Goal: Transaction & Acquisition: Purchase product/service

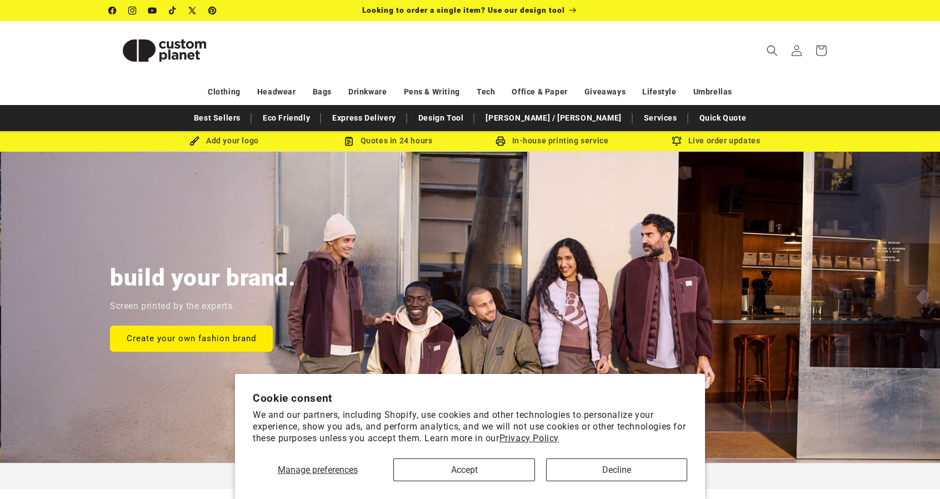
scroll to position [0, 940]
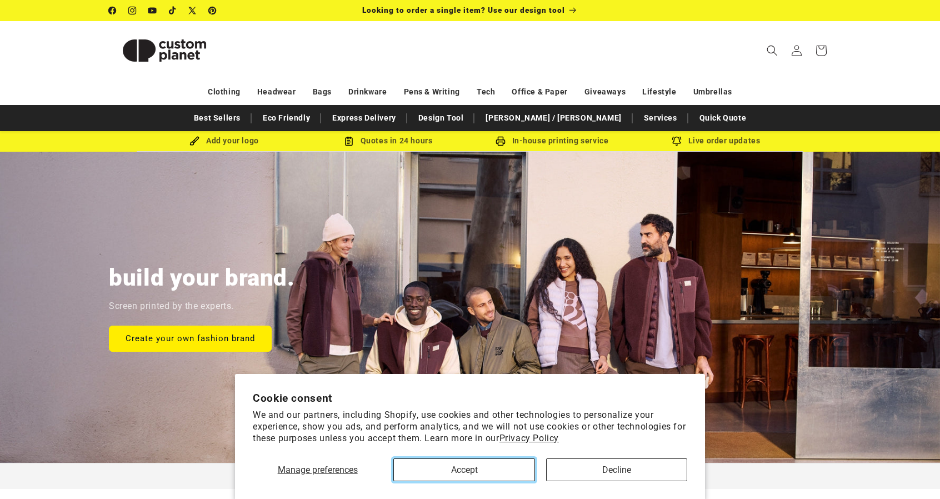
click at [519, 464] on button "Accept" at bounding box center [463, 469] width 141 height 23
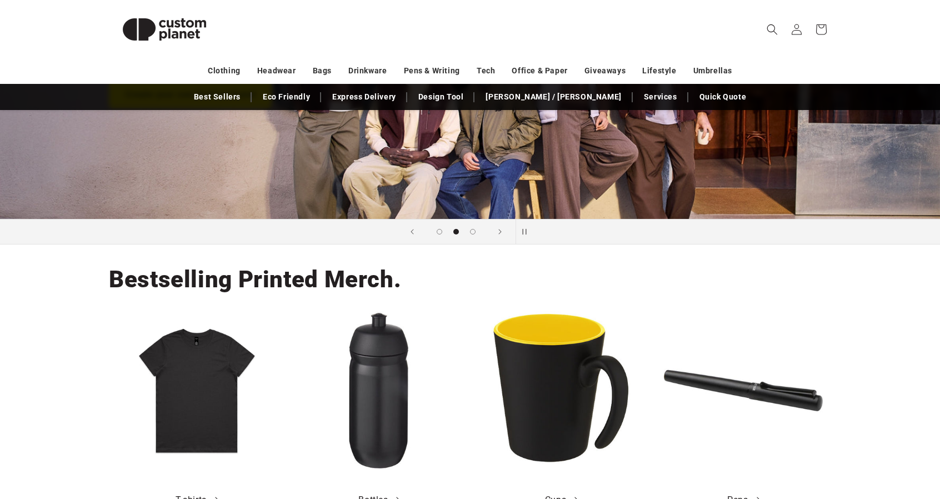
scroll to position [389, 0]
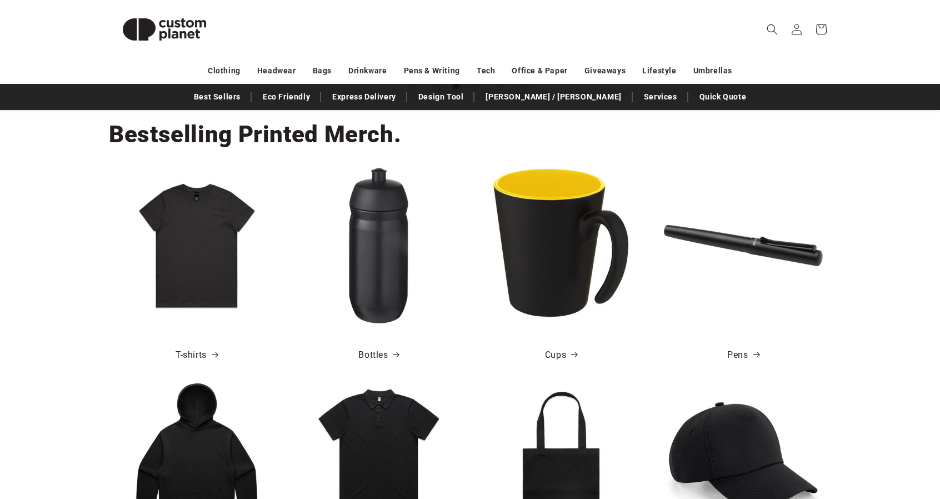
drag, startPoint x: 406, startPoint y: 127, endPoint x: 102, endPoint y: 119, distance: 303.9
click at [102, 119] on div "Bestselling Printed Merch. T-shirts Bottles Cups Pens" at bounding box center [470, 238] width 778 height 278
click at [124, 134] on h2 "Bestselling Printed Merch." at bounding box center [255, 134] width 292 height 30
click at [125, 134] on h2 "Bestselling Printed Merch." at bounding box center [255, 134] width 292 height 30
click at [312, 144] on h2 "Bestselling Printed Merch." at bounding box center [255, 134] width 292 height 30
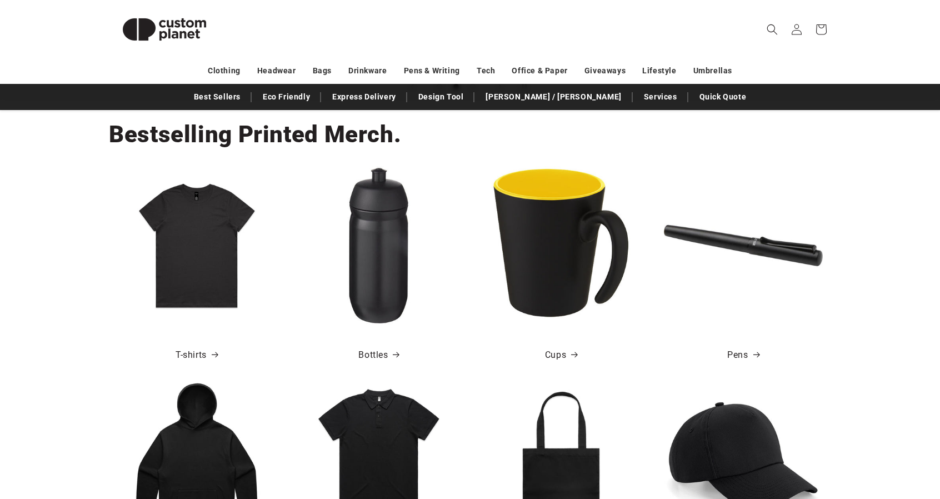
click at [292, 138] on h2 "Bestselling Printed Merch." at bounding box center [255, 134] width 292 height 30
click at [329, 134] on h2 "Bestselling Printed Merch." at bounding box center [255, 134] width 292 height 30
drag, startPoint x: 329, startPoint y: 134, endPoint x: 270, endPoint y: 136, distance: 58.9
click at [327, 134] on h2 "Bestselling Printed Merch." at bounding box center [255, 134] width 292 height 30
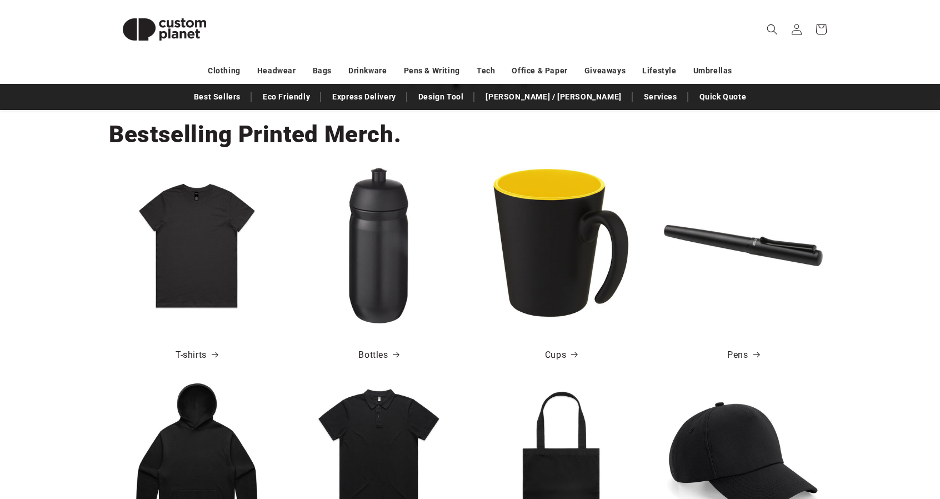
click at [268, 136] on h2 "Bestselling Printed Merch." at bounding box center [255, 134] width 292 height 30
click at [205, 134] on h2 "Bestselling Printed Merch." at bounding box center [255, 134] width 292 height 30
click at [277, 132] on h2 "Bestselling Printed Merch." at bounding box center [255, 134] width 292 height 30
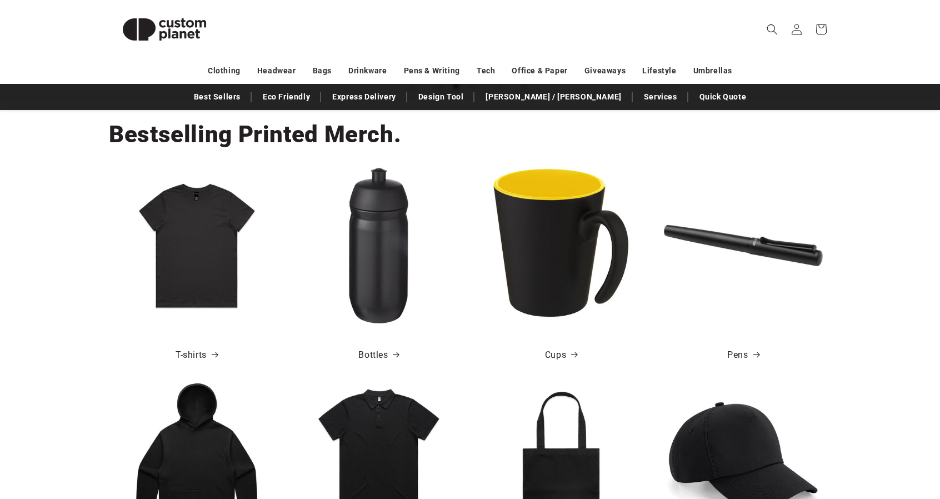
click at [277, 132] on h2 "Bestselling Printed Merch." at bounding box center [255, 134] width 292 height 30
click at [349, 139] on h2 "Bestselling Printed Merch." at bounding box center [255, 134] width 292 height 30
click at [360, 137] on h2 "Bestselling Printed Merch." at bounding box center [255, 134] width 292 height 30
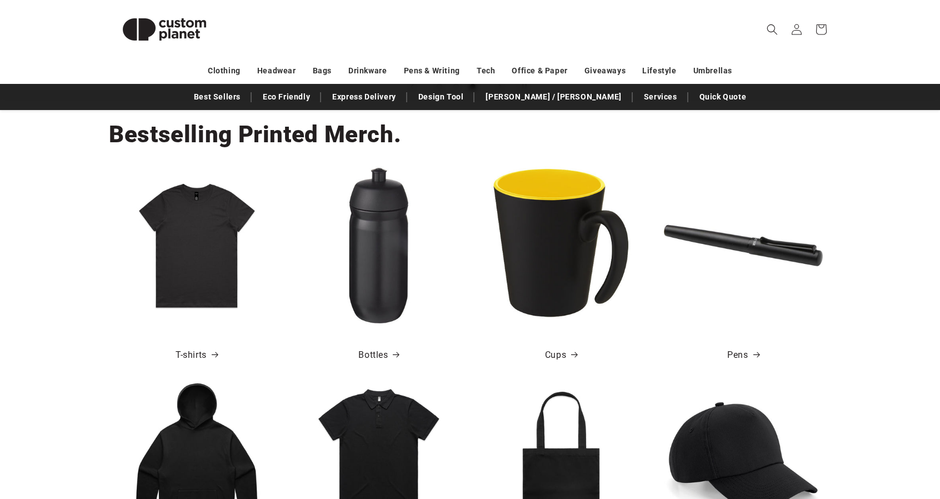
click at [360, 137] on h2 "Bestselling Printed Merch." at bounding box center [255, 134] width 292 height 30
click at [298, 141] on h2 "Bestselling Printed Merch." at bounding box center [255, 134] width 292 height 30
click at [213, 136] on h2 "Bestselling Printed Merch." at bounding box center [255, 134] width 292 height 30
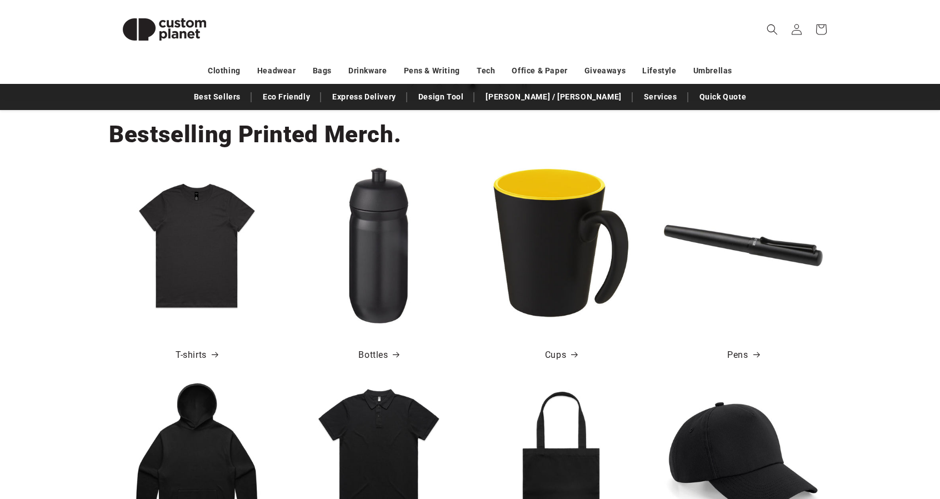
click at [283, 147] on h2 "Bestselling Printed Merch." at bounding box center [255, 134] width 292 height 30
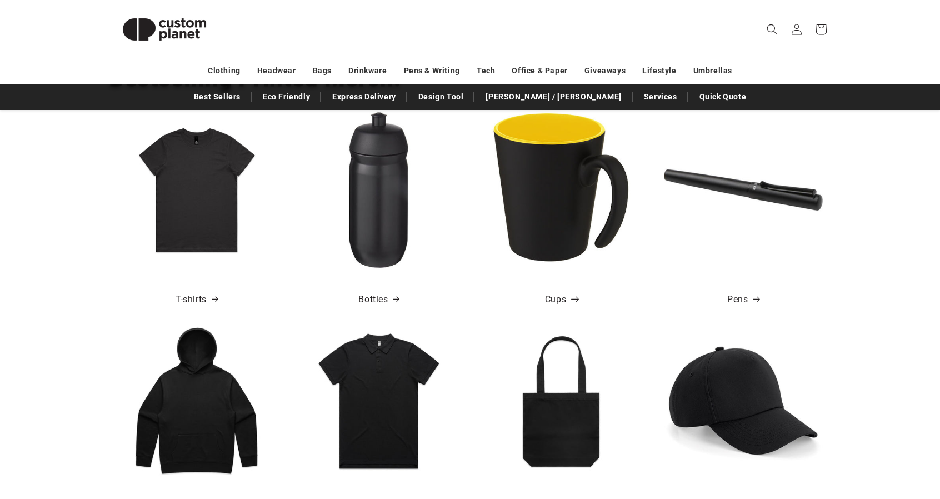
click at [564, 300] on link "Cups" at bounding box center [561, 300] width 32 height 16
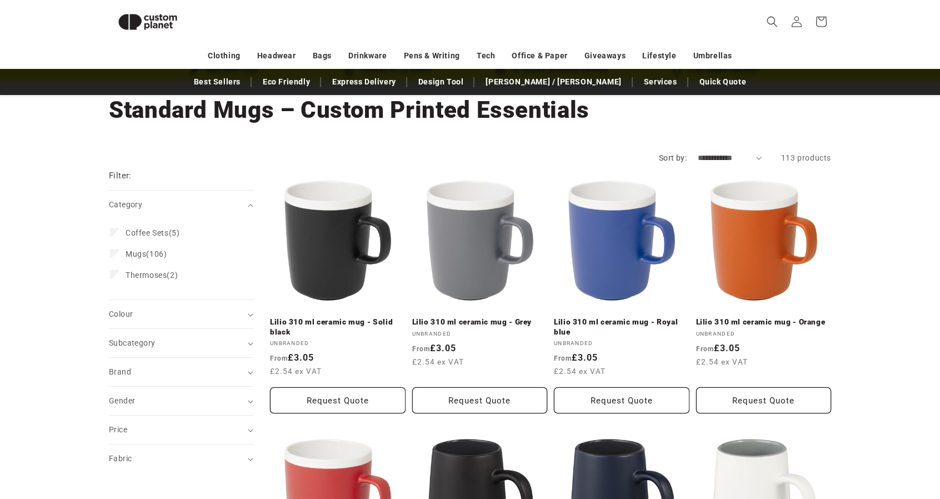
scroll to position [41, 0]
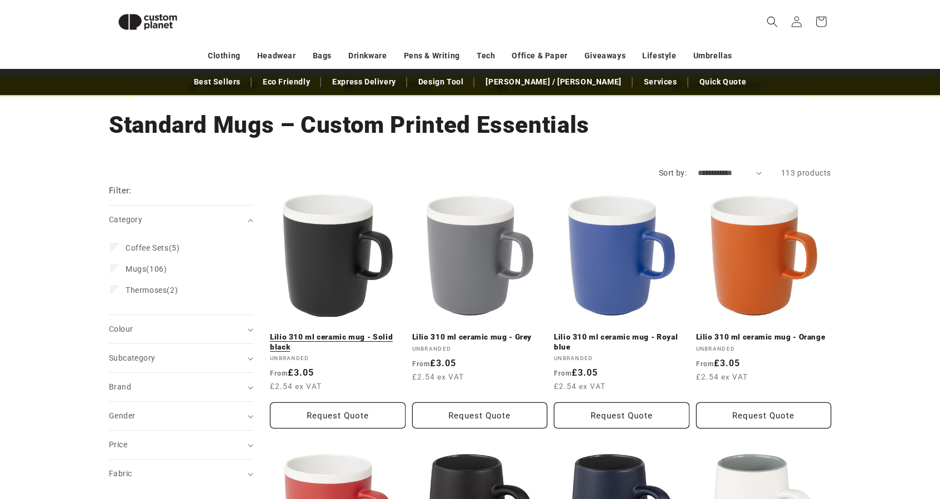
click at [300, 335] on link "Lilio 310 ml ceramic mug - Solid black" at bounding box center [338, 341] width 136 height 19
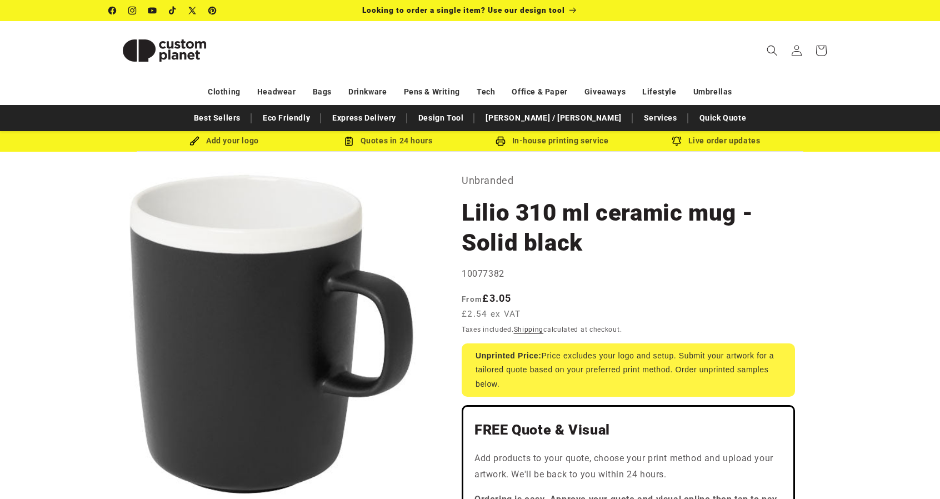
drag, startPoint x: 515, startPoint y: 243, endPoint x: 531, endPoint y: 247, distance: 16.7
